Goal: Navigation & Orientation: Find specific page/section

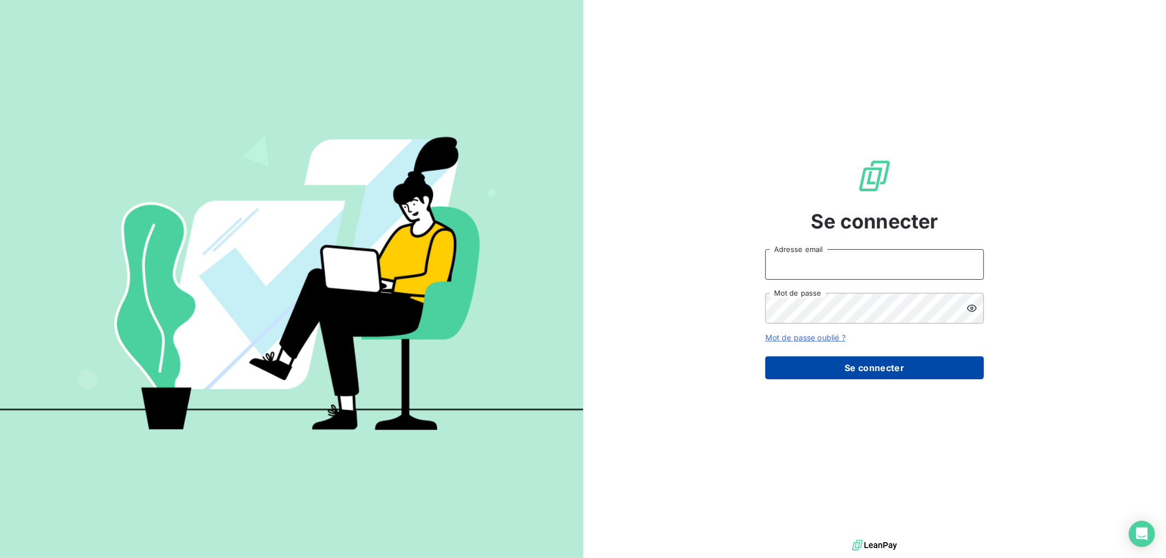
type input "[EMAIL_ADDRESS][DOMAIN_NAME]"
click at [833, 371] on button "Se connecter" at bounding box center [875, 368] width 219 height 23
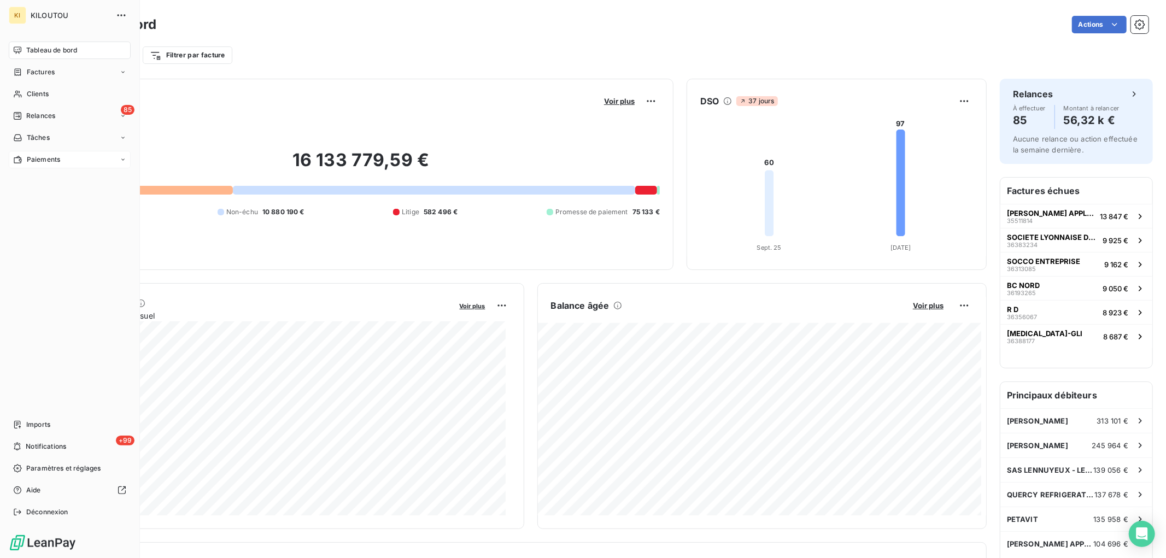
click at [36, 163] on span "Paiements" at bounding box center [43, 160] width 33 height 10
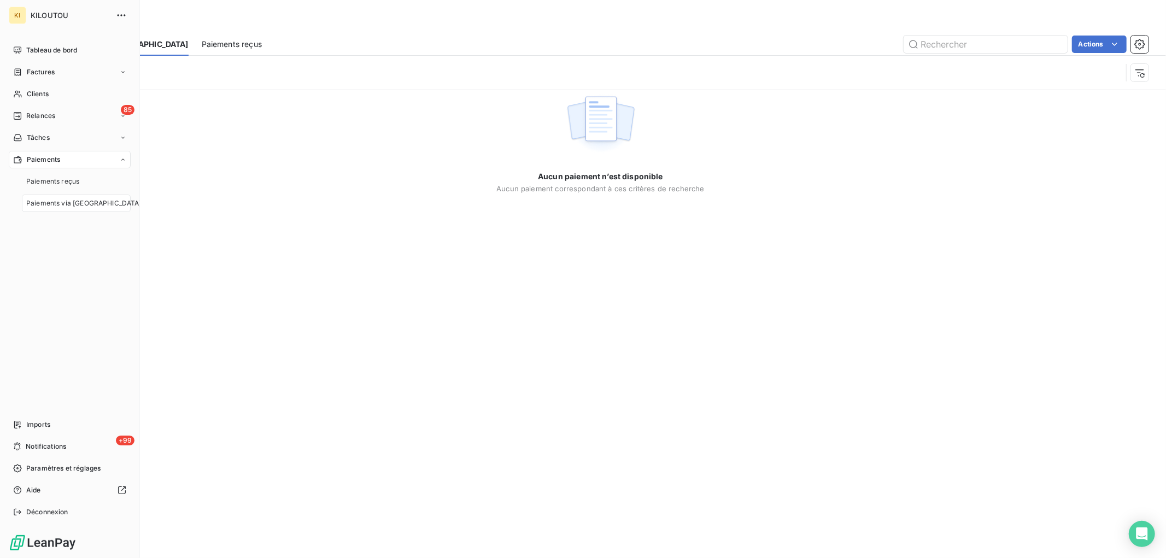
click at [51, 200] on span "Paiements via [GEOGRAPHIC_DATA]" at bounding box center [83, 204] width 115 height 10
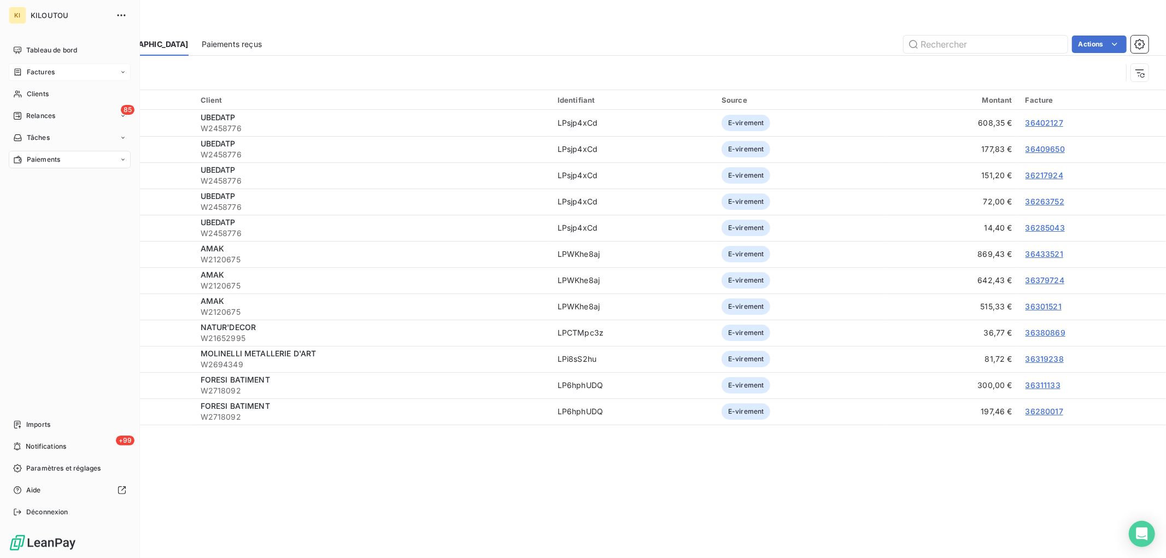
click at [65, 71] on div "Factures" at bounding box center [70, 71] width 122 height 17
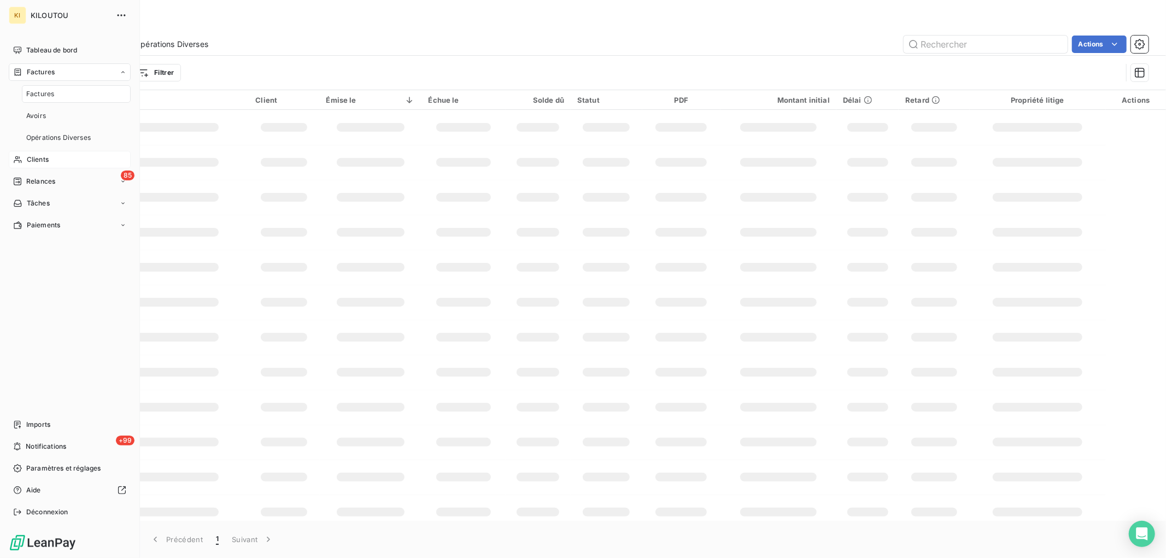
click at [59, 159] on div "Clients" at bounding box center [70, 159] width 122 height 17
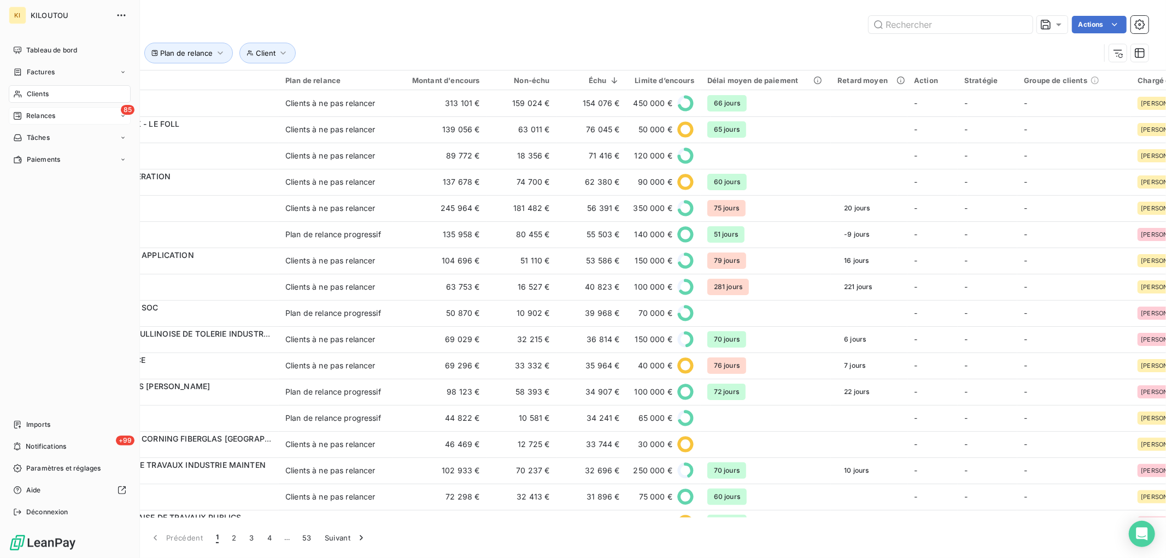
click at [40, 119] on span "Relances" at bounding box center [40, 116] width 29 height 10
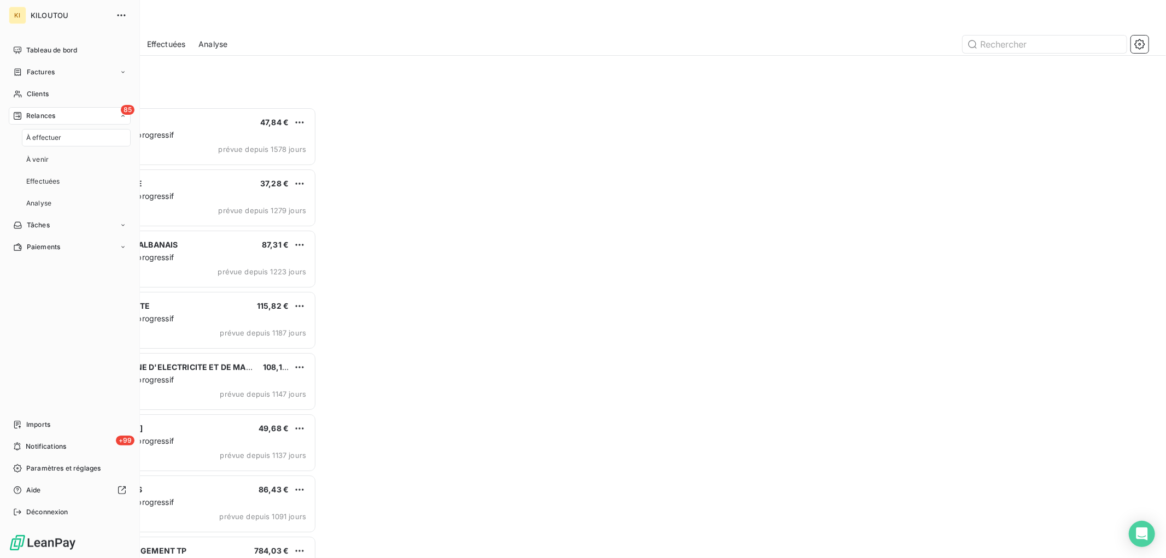
scroll to position [441, 255]
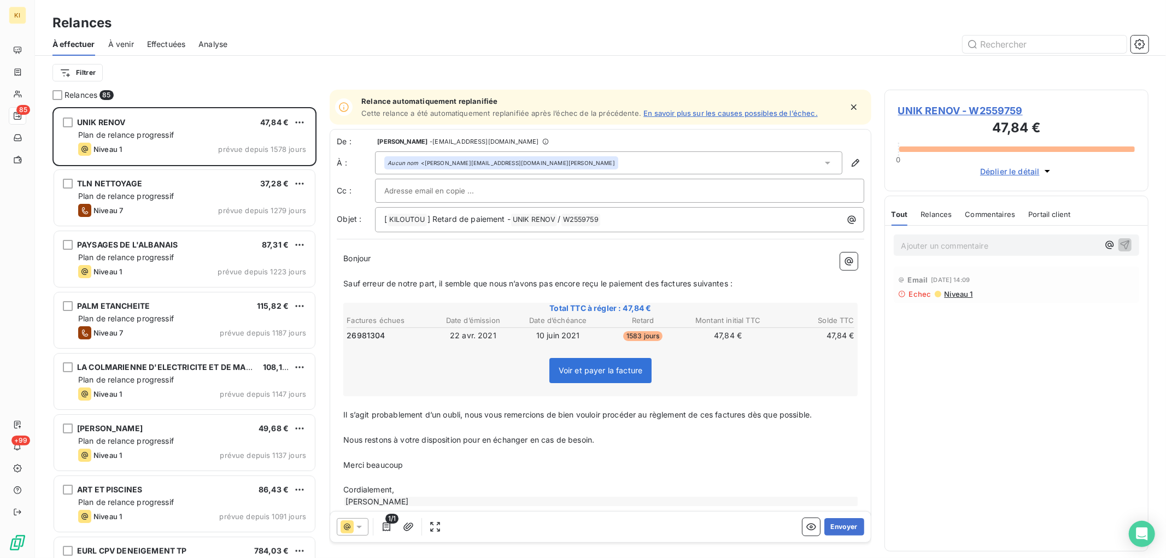
click at [126, 44] on span "À venir" at bounding box center [121, 44] width 26 height 11
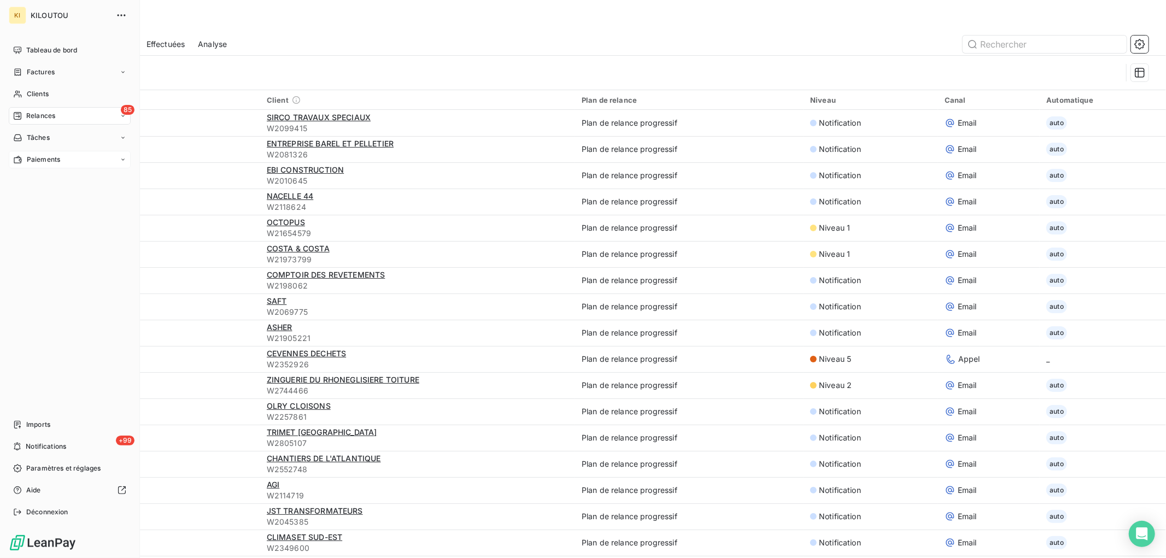
click at [49, 162] on span "Paiements" at bounding box center [43, 160] width 33 height 10
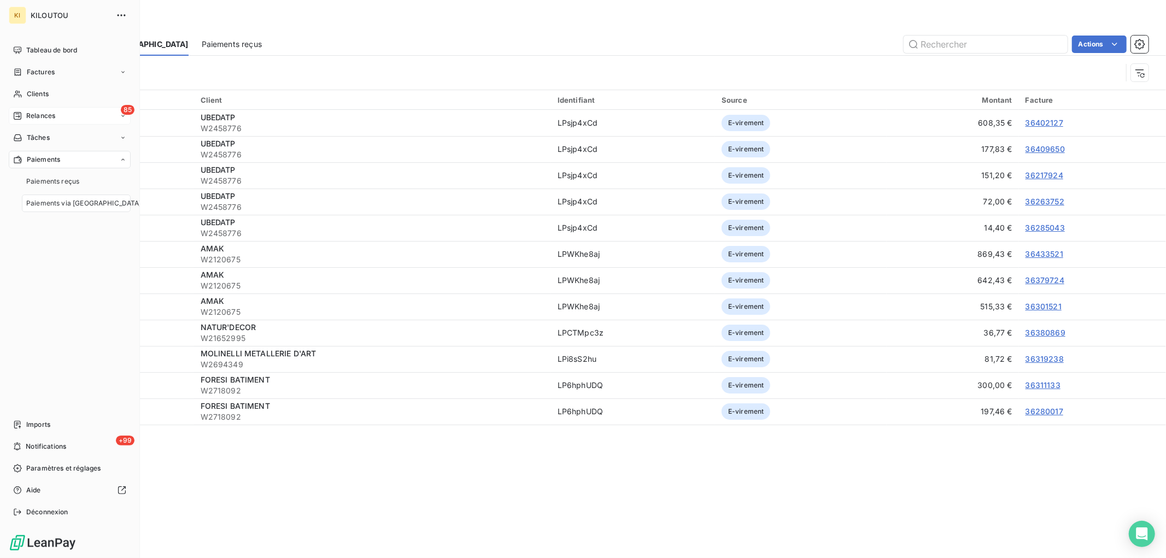
click at [91, 206] on span "Paiements via [GEOGRAPHIC_DATA]" at bounding box center [83, 204] width 115 height 10
click at [84, 201] on span "Paiements via [GEOGRAPHIC_DATA]" at bounding box center [83, 204] width 115 height 10
click at [90, 305] on div "Tableau de bord Factures Clients 85 Relances Tâches Paiements Paiements reçus P…" at bounding box center [70, 282] width 122 height 480
